Goal: Check status: Check status

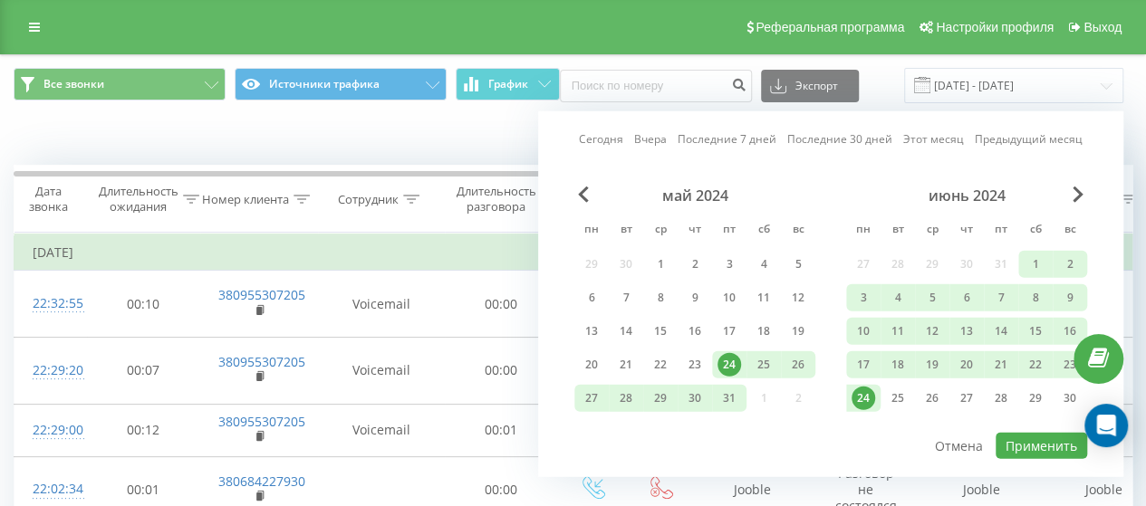
click at [597, 136] on link "Сегодня" at bounding box center [601, 138] width 44 height 17
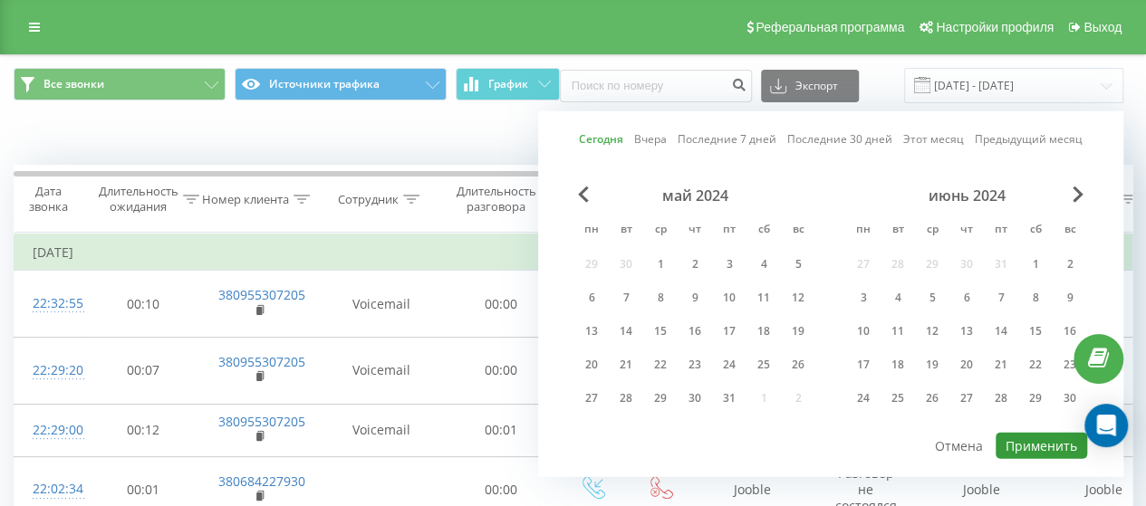
click at [1020, 441] on button "Применить" at bounding box center [1042, 446] width 92 height 26
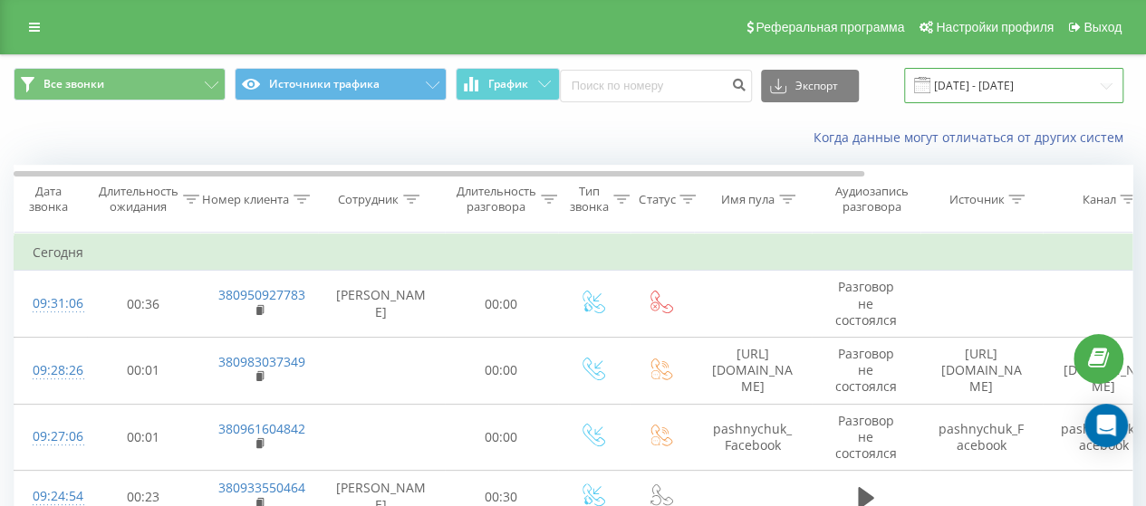
click at [991, 68] on input "[DATE] - [DATE]" at bounding box center [1013, 85] width 219 height 35
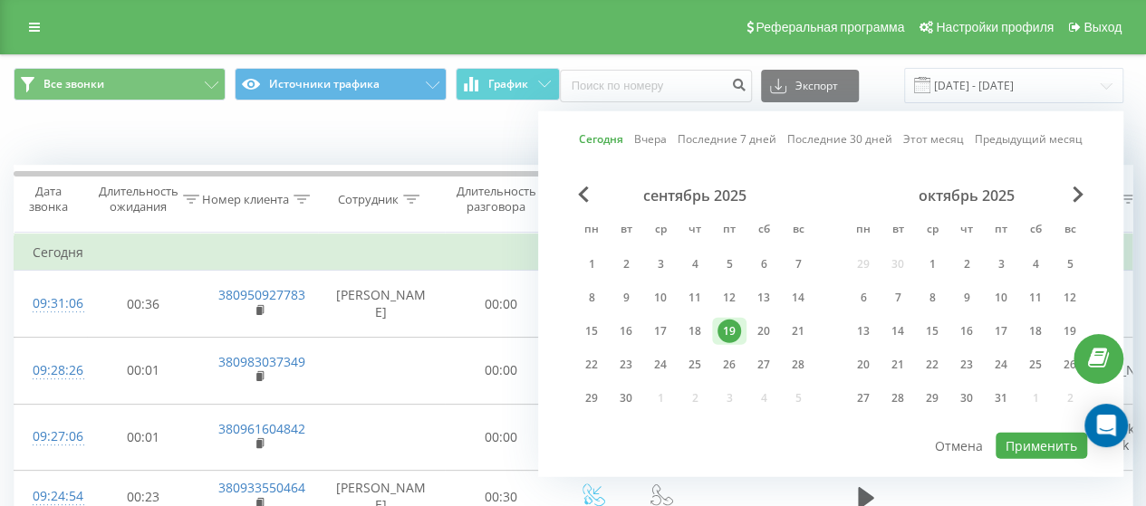
click at [654, 130] on link "Вчера" at bounding box center [650, 138] width 33 height 17
click at [1029, 433] on button "Применить" at bounding box center [1042, 446] width 92 height 26
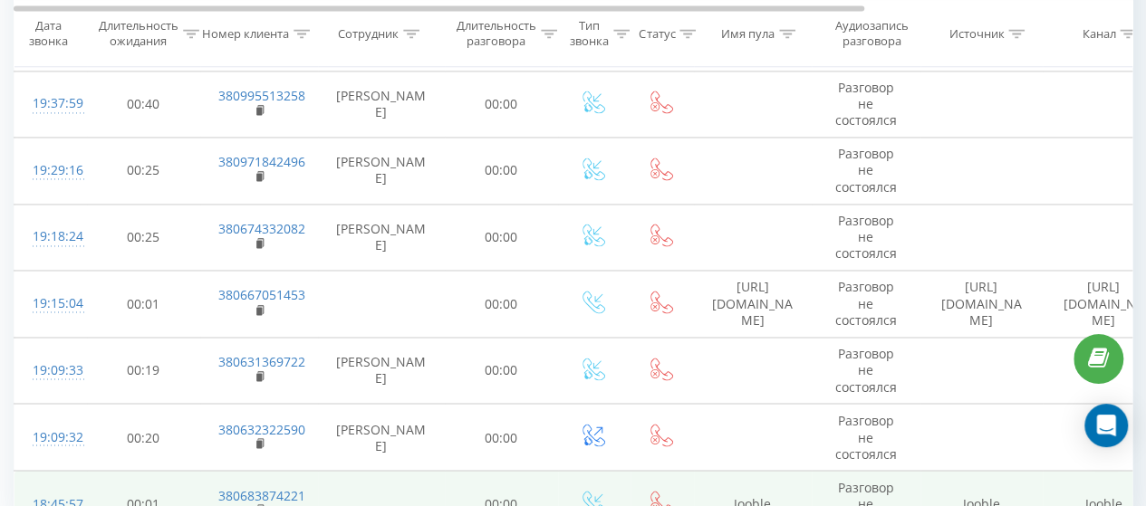
scroll to position [1421, 0]
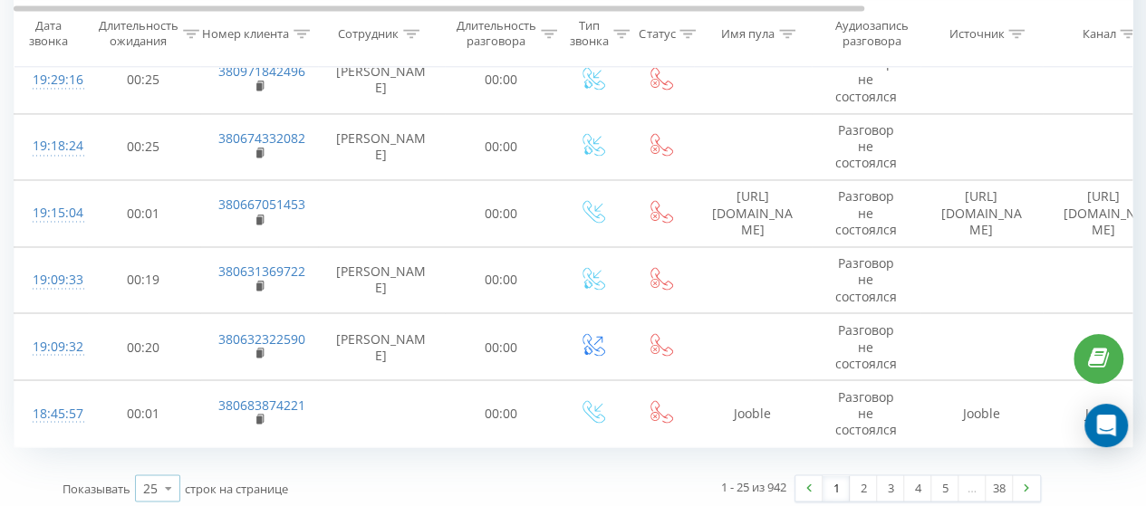
click at [158, 477] on icon at bounding box center [168, 487] width 27 height 35
click at [160, 454] on span "100" at bounding box center [154, 462] width 22 height 17
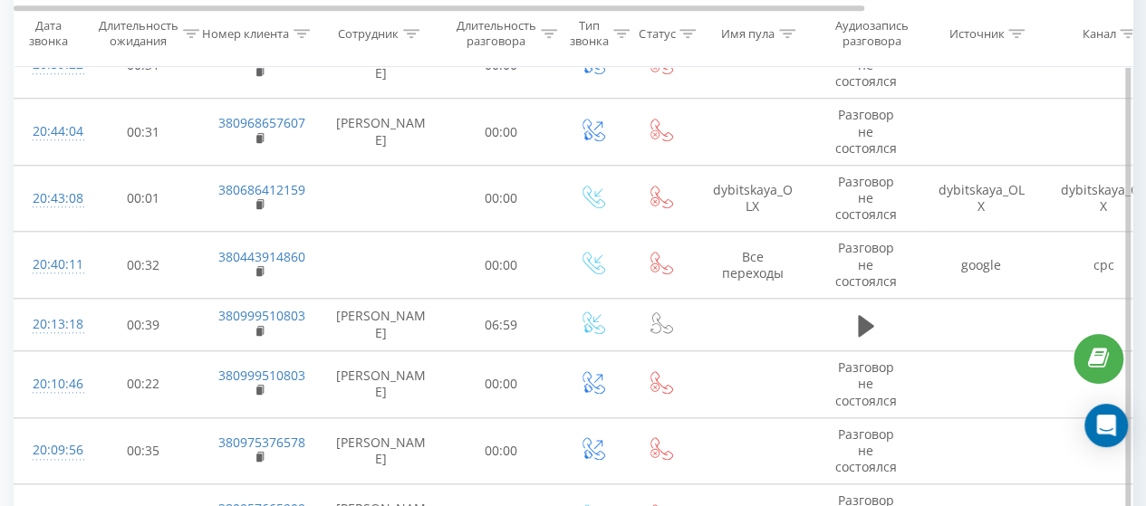
scroll to position [696, 0]
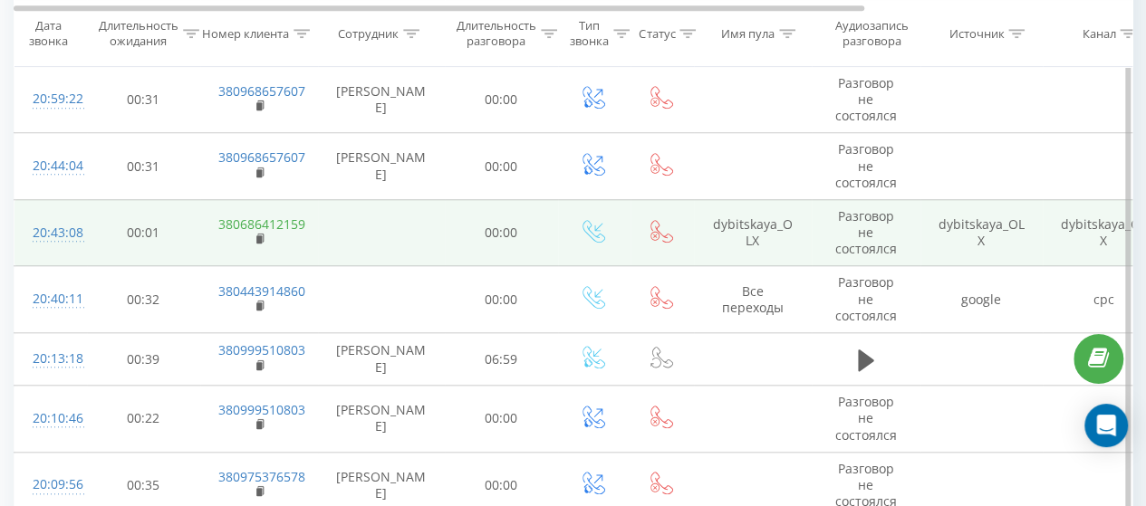
drag, startPoint x: 258, startPoint y: 236, endPoint x: 254, endPoint y: 226, distance: 10.1
click at [257, 236] on rect at bounding box center [258, 240] width 5 height 8
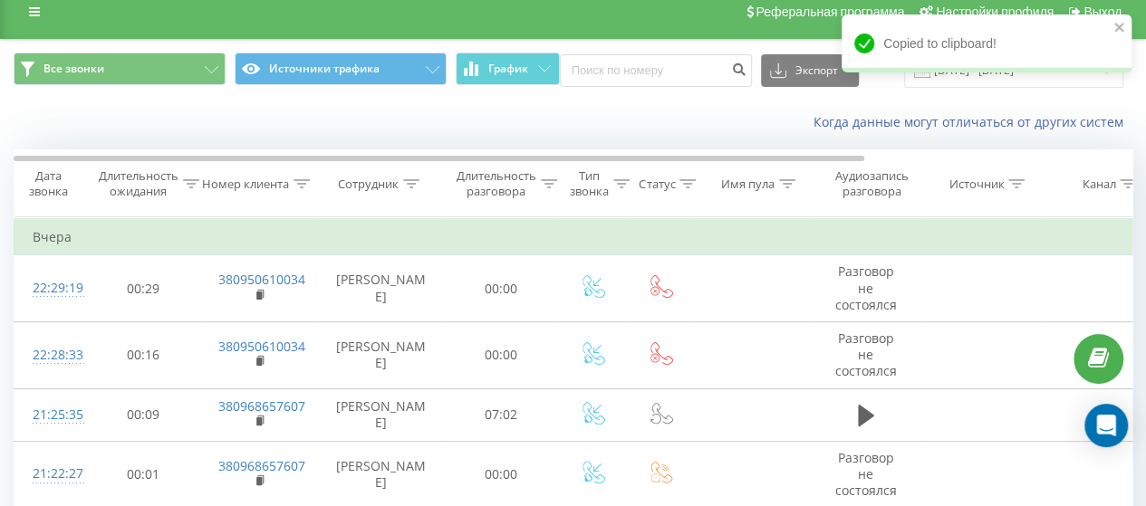
scroll to position [0, 0]
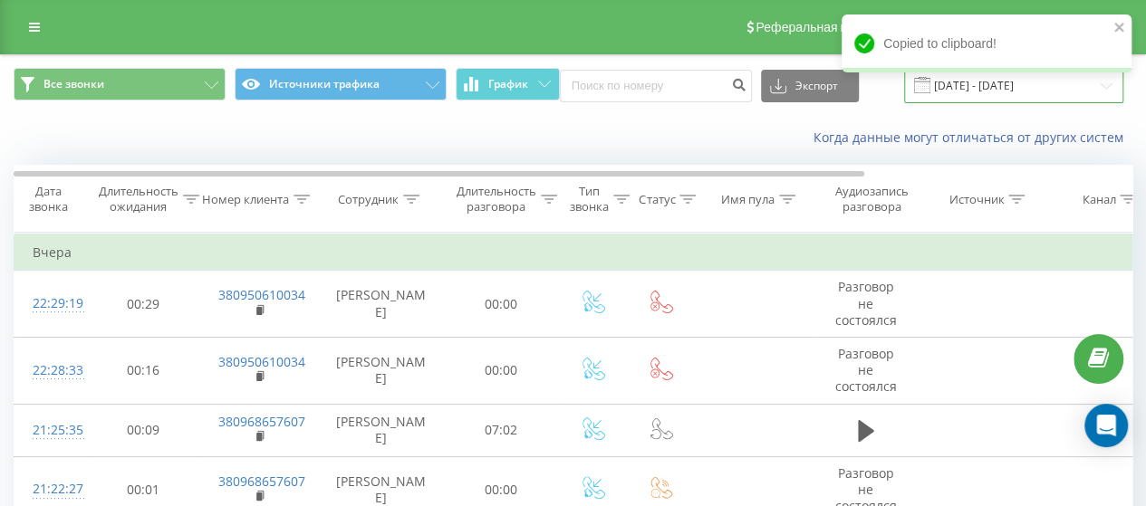
click at [1020, 88] on input "18.09.2025 - 18.09.2025" at bounding box center [1013, 85] width 219 height 35
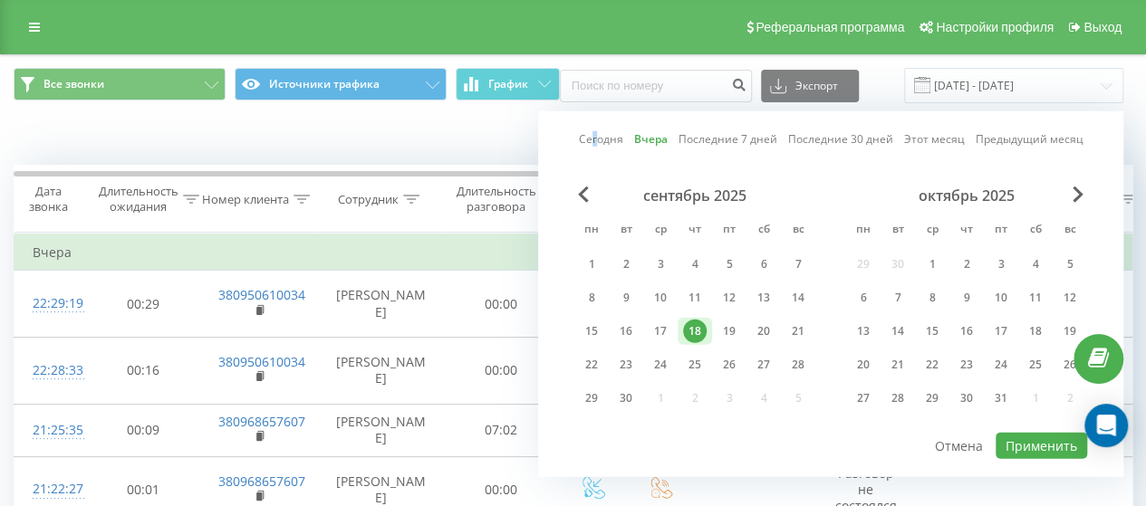
click at [598, 132] on link "Сегодня" at bounding box center [601, 138] width 44 height 17
click at [1048, 438] on button "Применить" at bounding box center [1042, 446] width 92 height 26
type input "[DATE] - [DATE]"
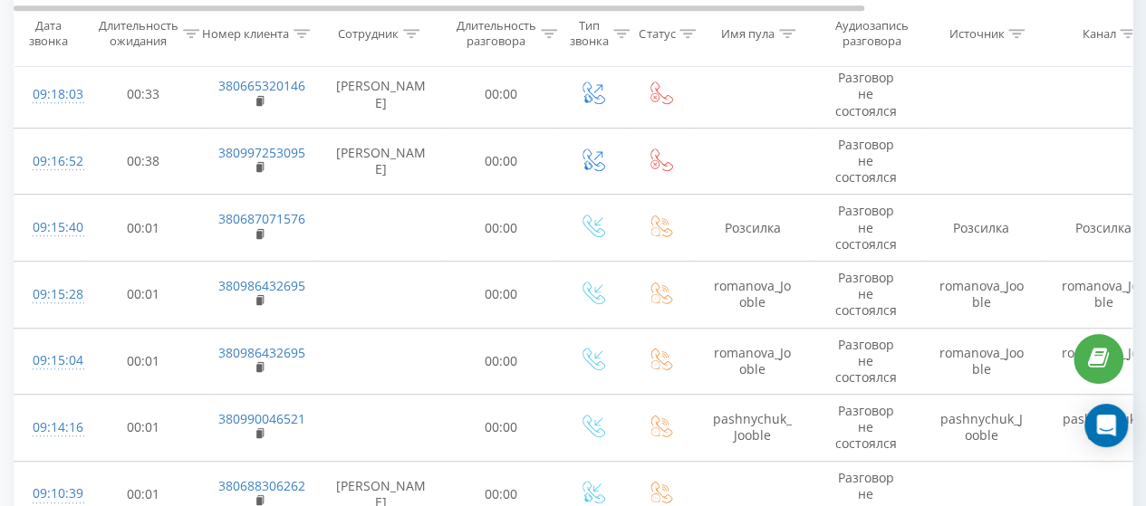
scroll to position [544, 0]
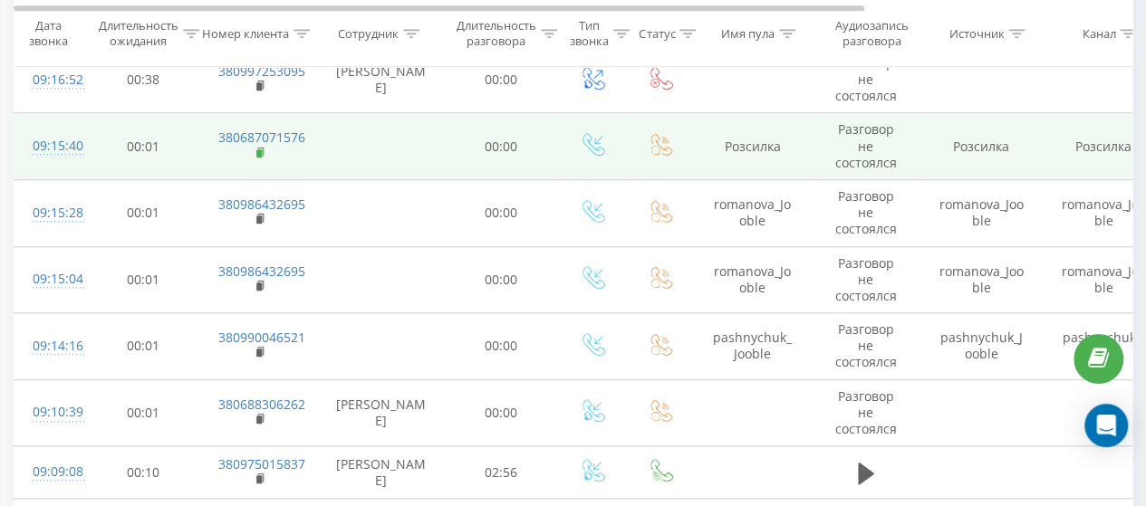
click at [261, 149] on rect at bounding box center [258, 153] width 5 height 8
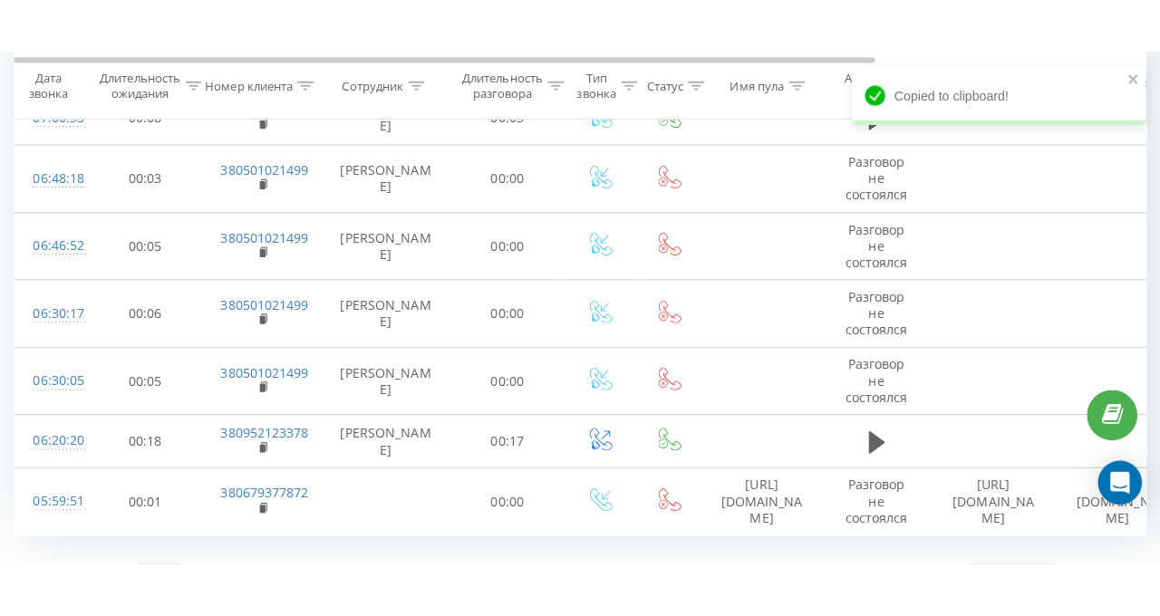
scroll to position [1616, 0]
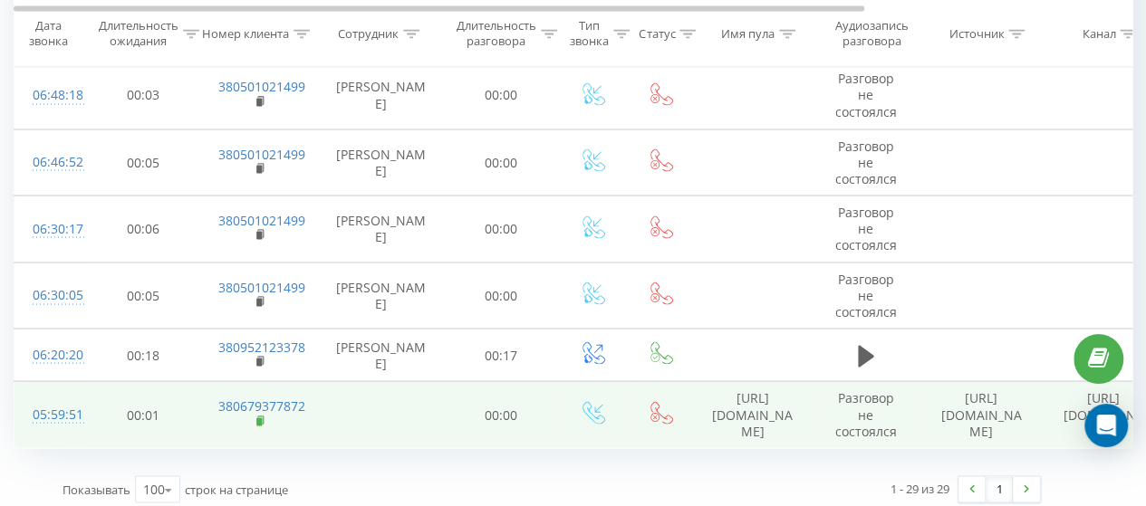
click at [260, 418] on rect at bounding box center [258, 422] width 5 height 8
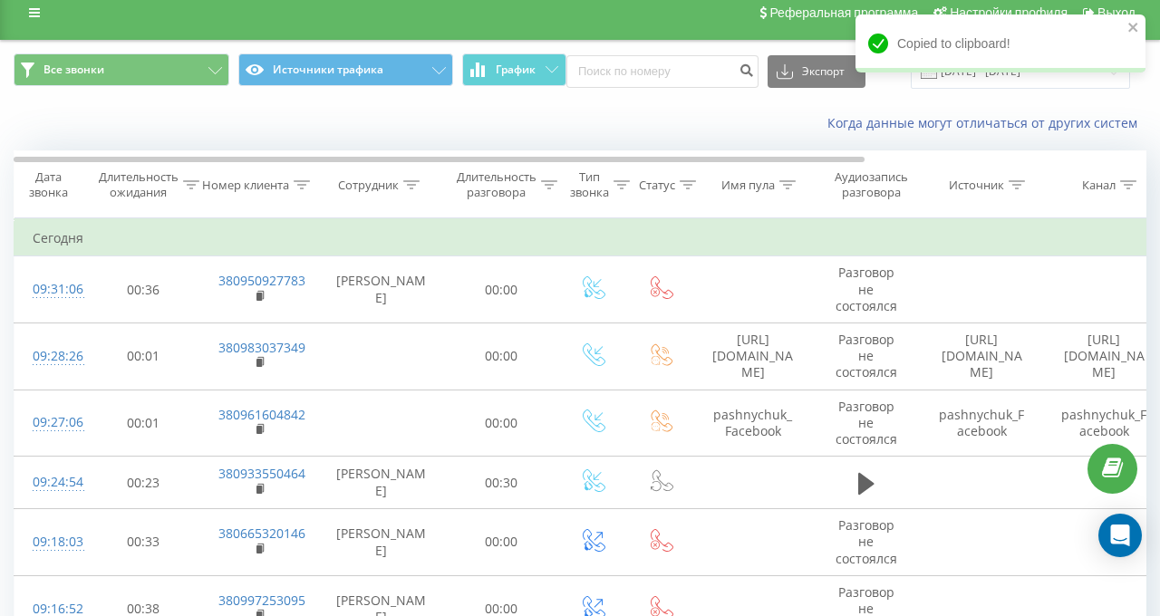
scroll to position [0, 0]
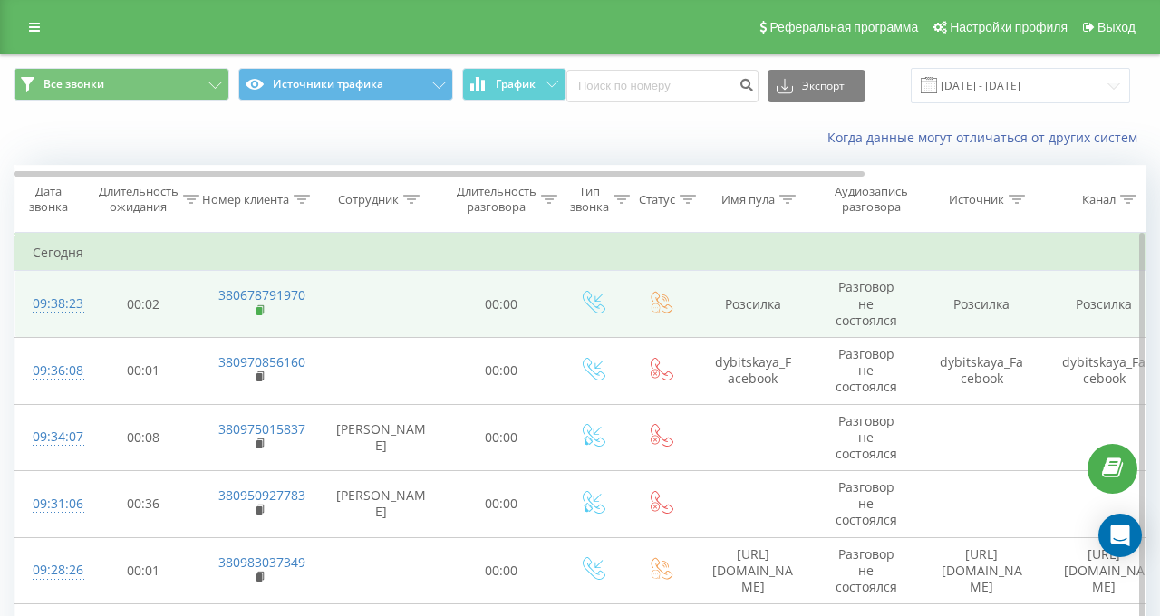
click at [261, 307] on rect at bounding box center [258, 311] width 5 height 8
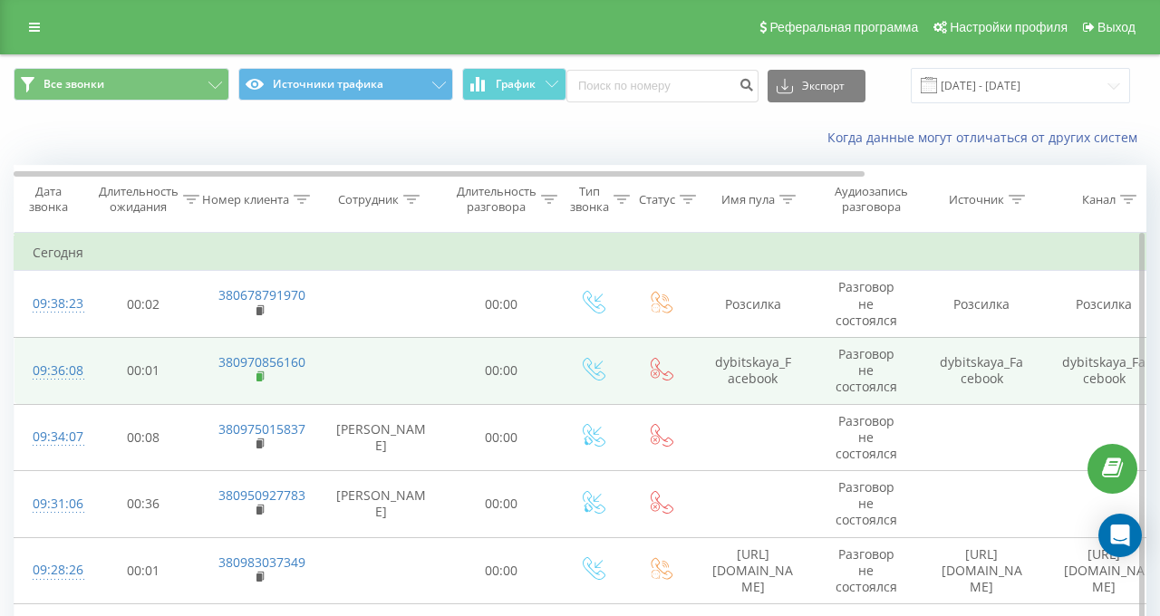
click at [257, 374] on rect at bounding box center [258, 377] width 5 height 8
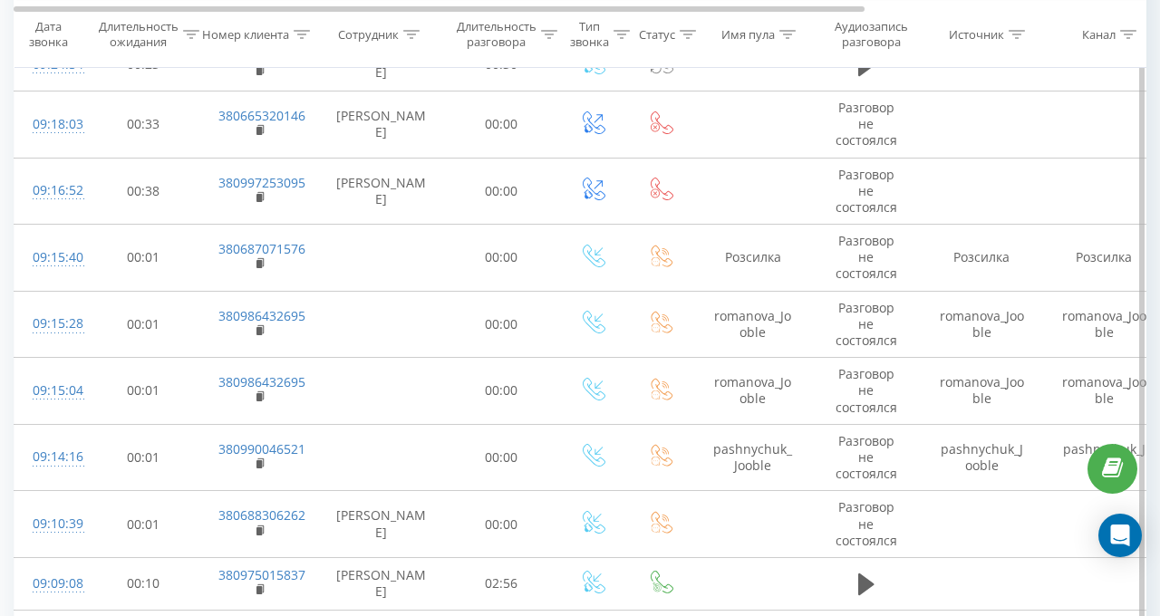
scroll to position [725, 0]
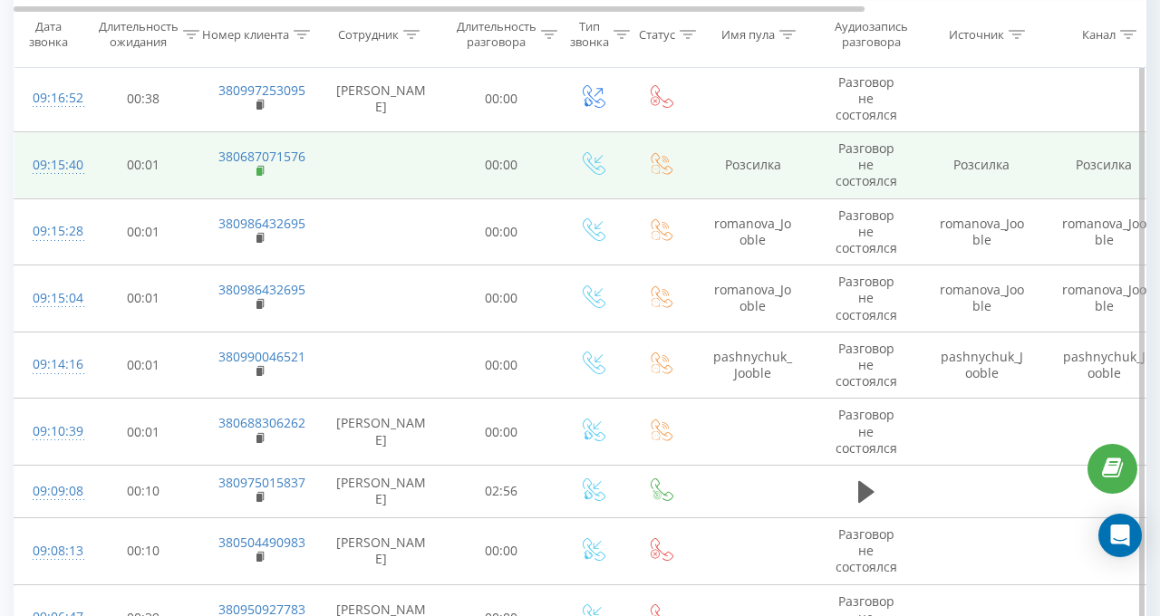
click at [256, 168] on rect at bounding box center [258, 172] width 5 height 8
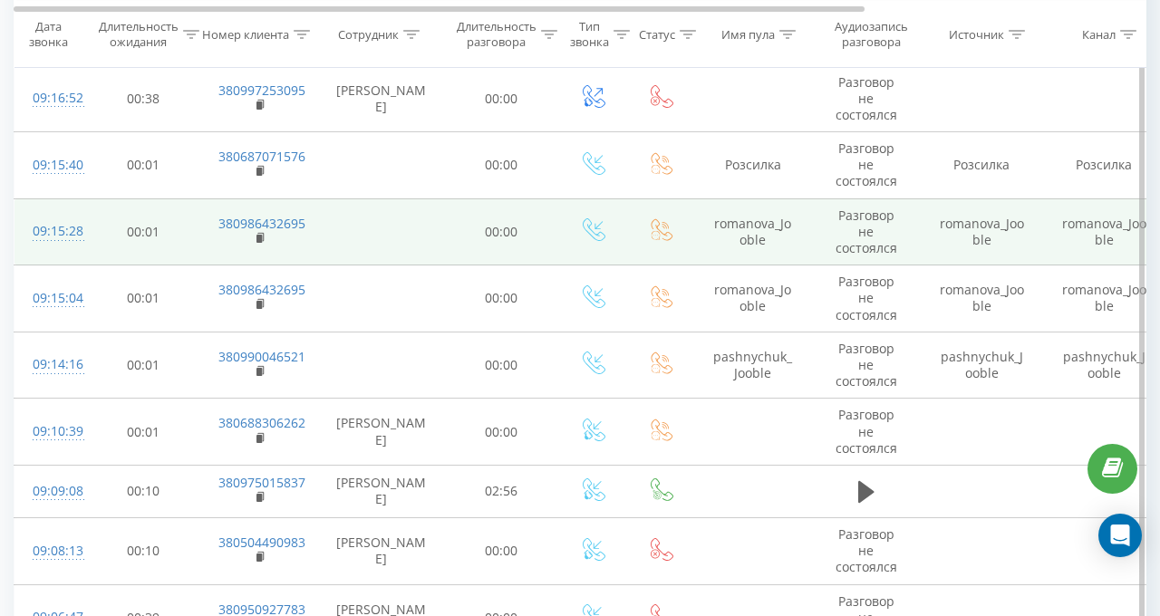
scroll to position [181, 0]
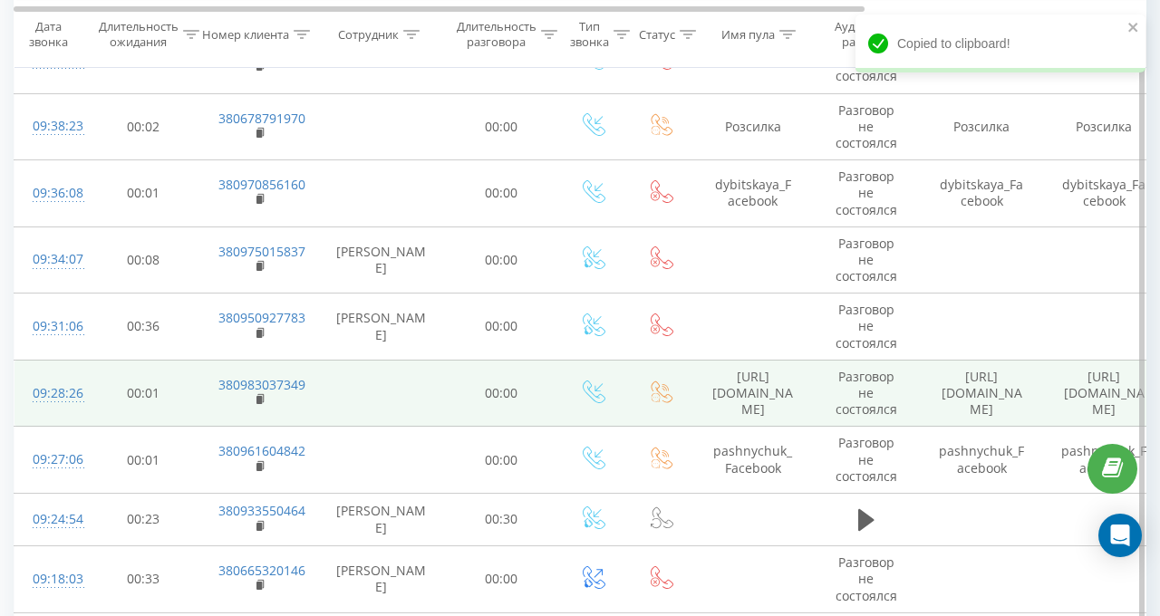
scroll to position [634, 0]
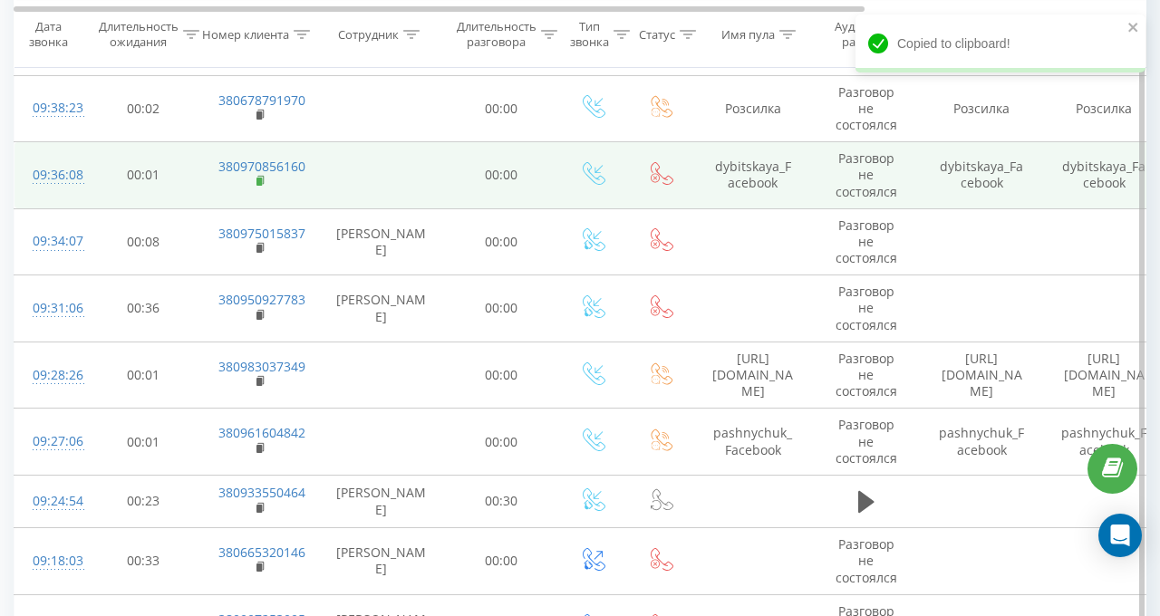
click at [262, 180] on icon at bounding box center [260, 180] width 6 height 8
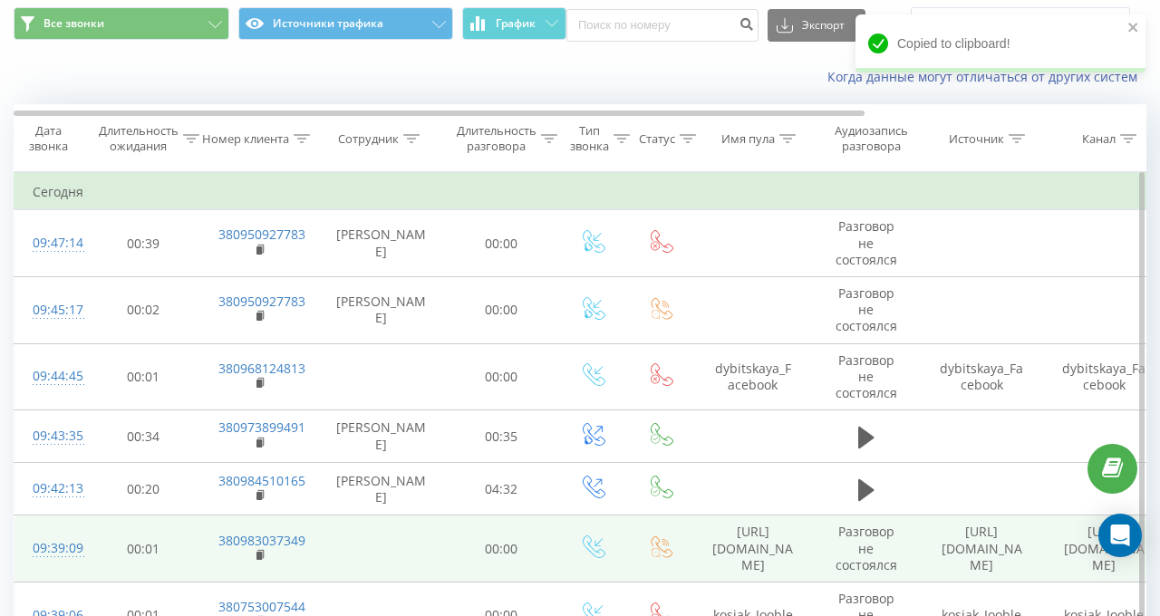
scroll to position [0, 0]
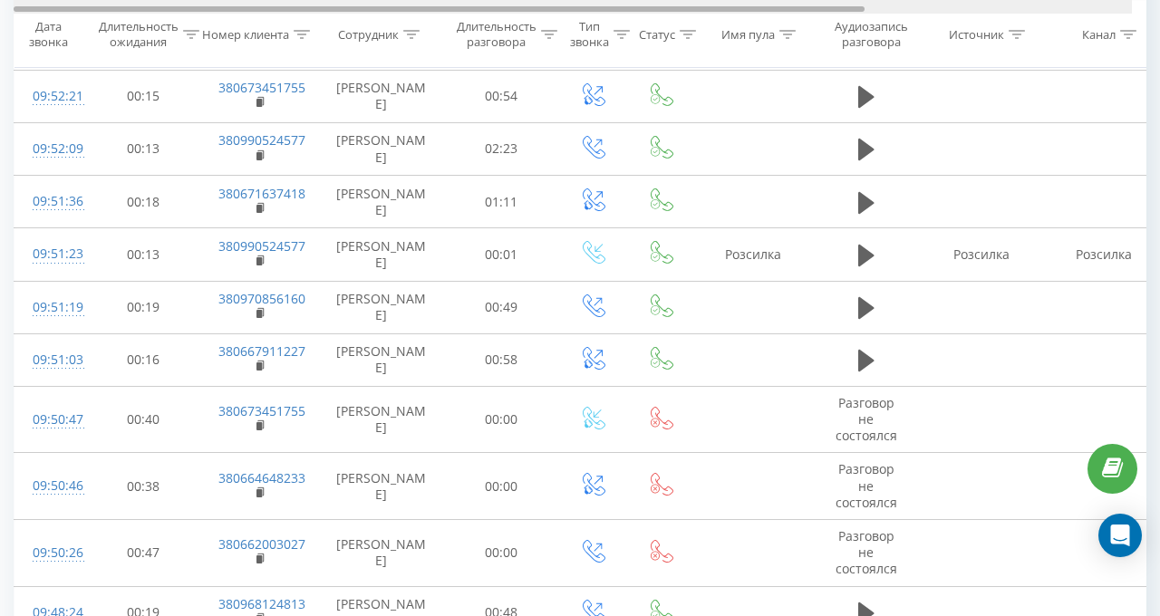
scroll to position [181, 0]
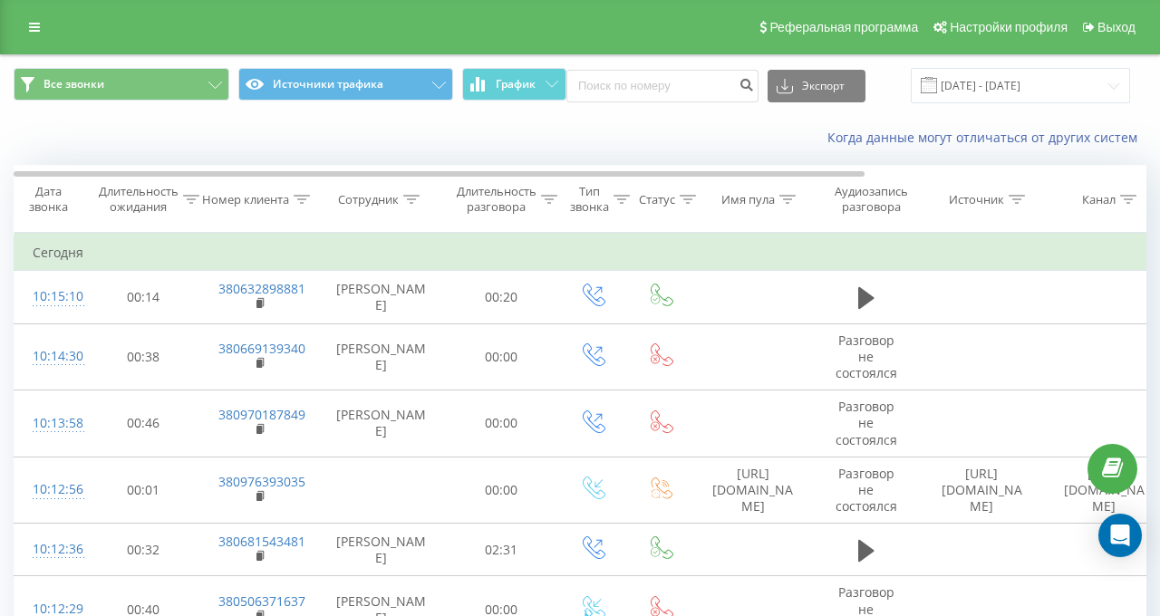
click at [257, 493] on rect at bounding box center [258, 497] width 5 height 8
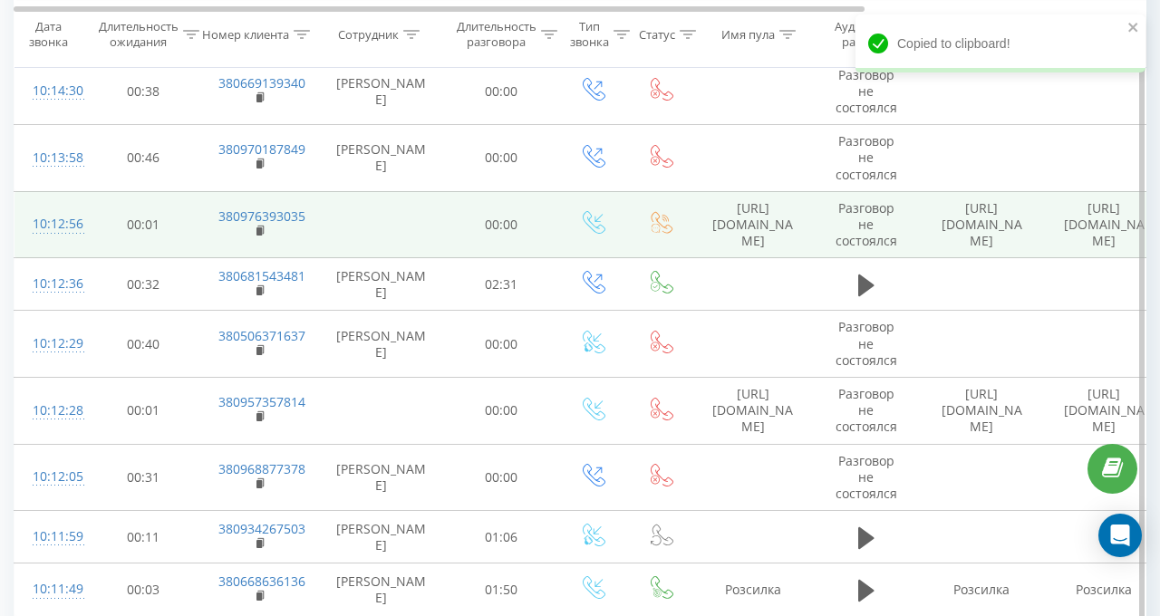
scroll to position [453, 0]
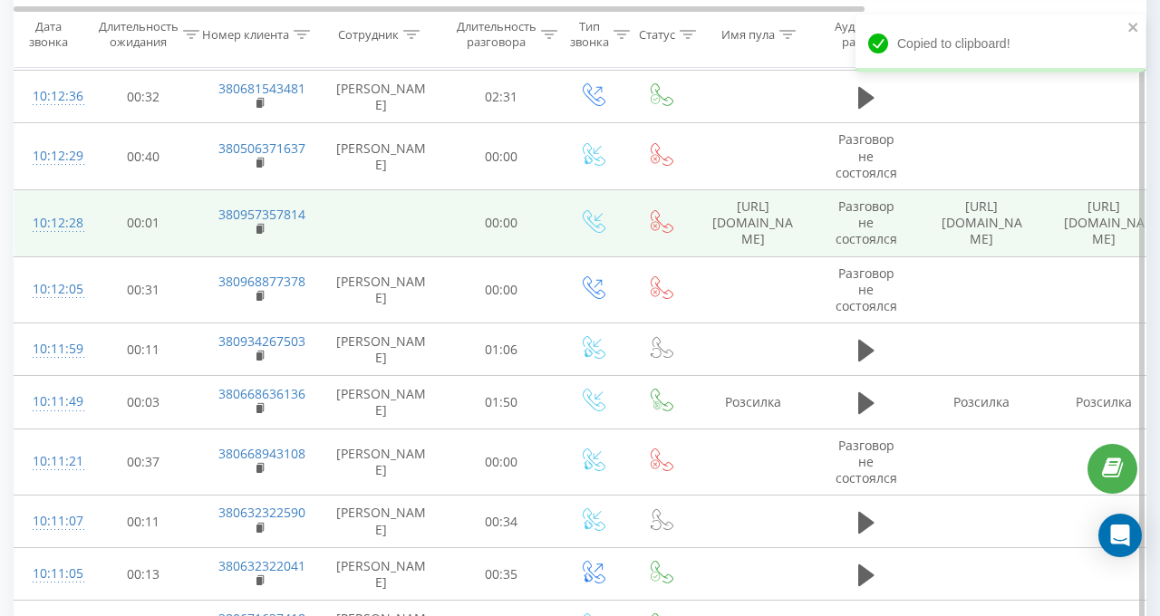
drag, startPoint x: 261, startPoint y: 227, endPoint x: 265, endPoint y: 198, distance: 29.3
click at [261, 227] on rect at bounding box center [258, 230] width 5 height 8
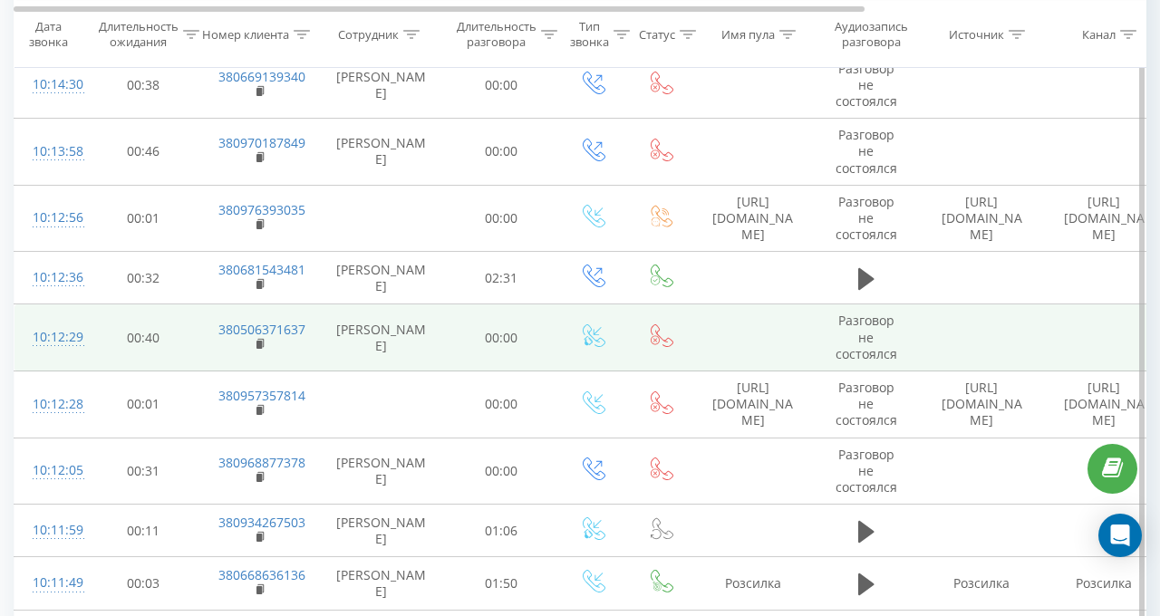
scroll to position [0, 0]
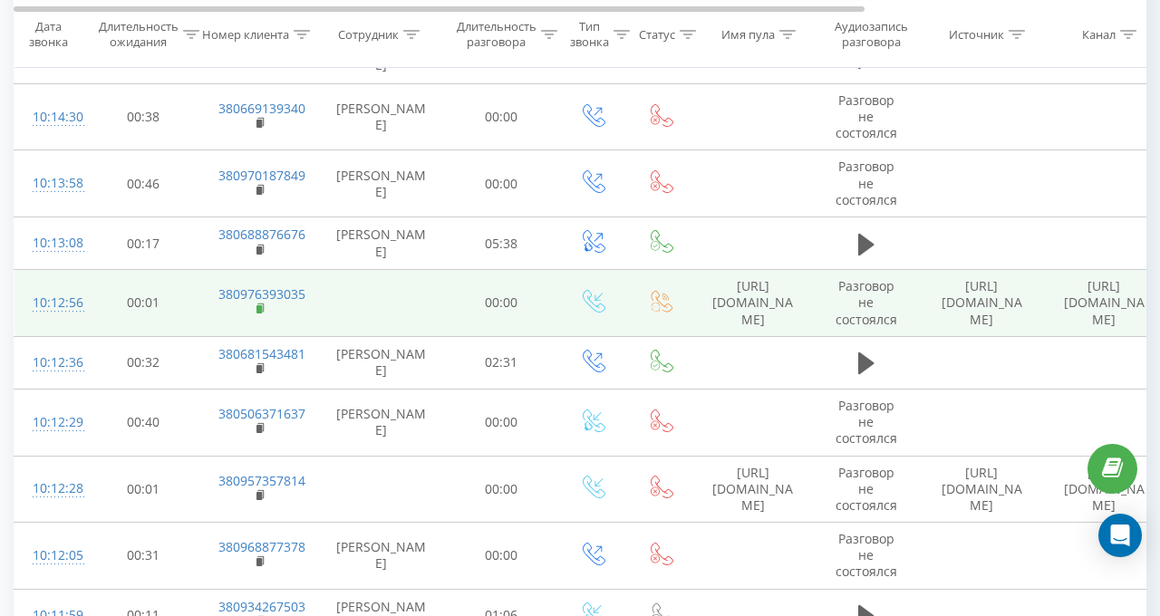
click at [256, 313] on rect at bounding box center [258, 309] width 5 height 8
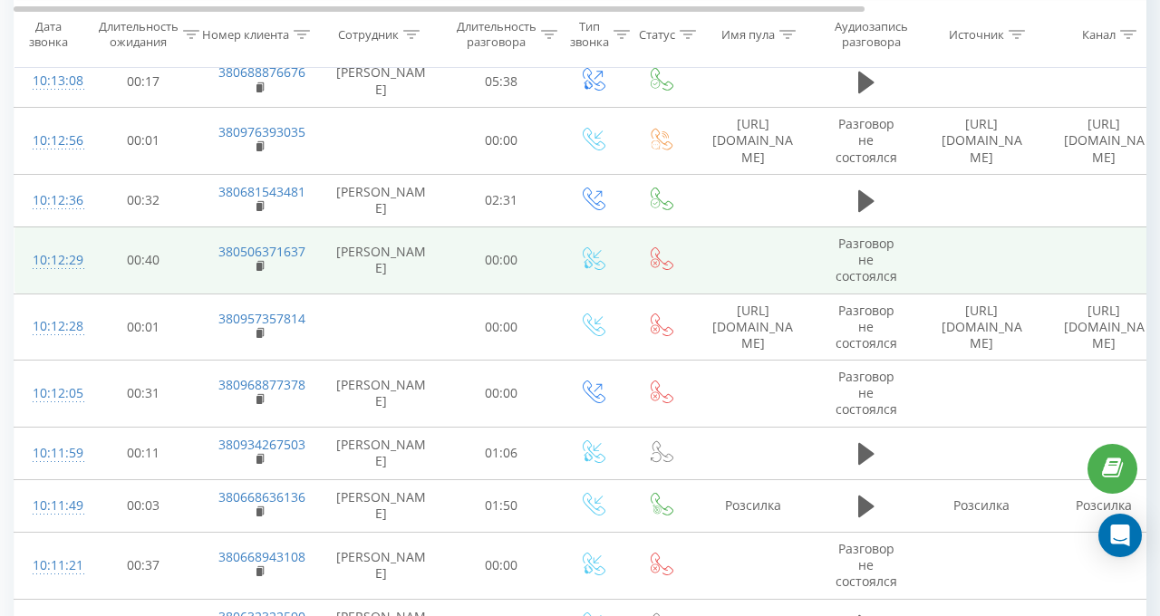
scroll to position [1359, 0]
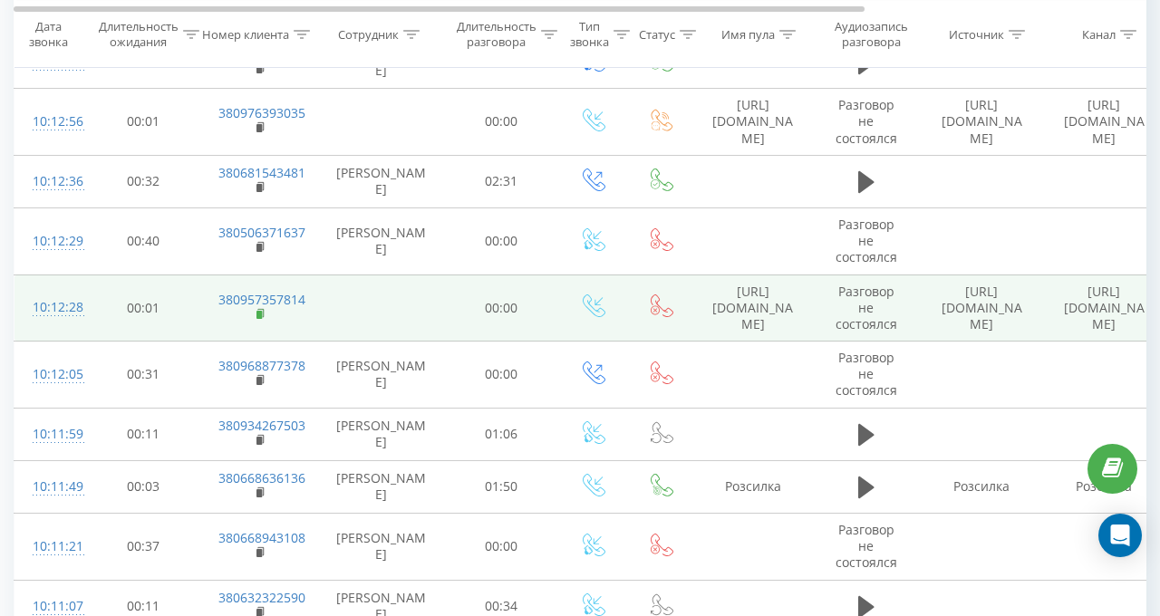
click at [261, 319] on rect at bounding box center [258, 315] width 5 height 8
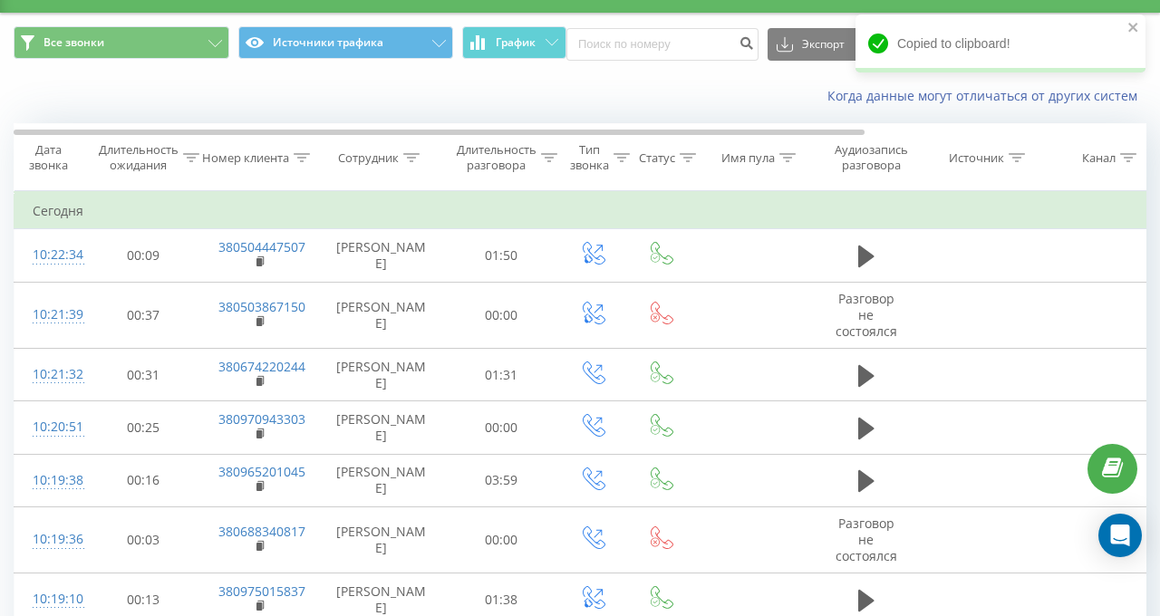
scroll to position [0, 0]
